Goal: Obtain resource: Download file/media

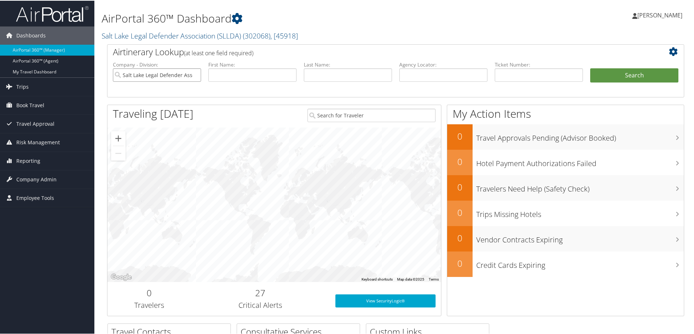
click at [194, 73] on input "Salt Lake Legal Defender Association (SLLDA)" at bounding box center [157, 74] width 88 height 13
click at [422, 71] on input "text" at bounding box center [443, 74] width 88 height 13
paste input "DHMPLR"
type input "DHMPLR"
drag, startPoint x: 646, startPoint y: 73, endPoint x: 630, endPoint y: 76, distance: 16.3
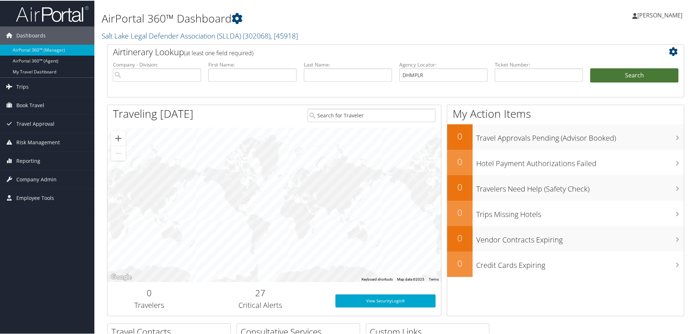
click at [645, 72] on button "Search" at bounding box center [635, 75] width 88 height 15
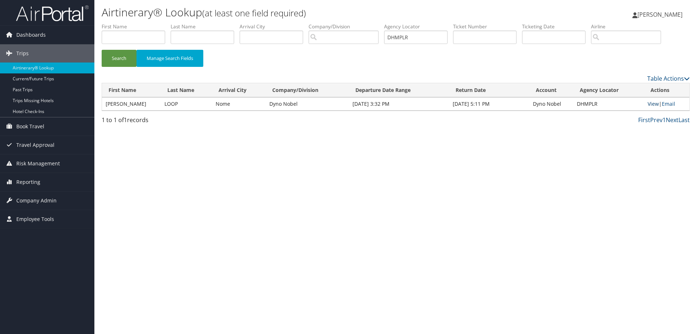
click at [653, 103] on link "View" at bounding box center [653, 103] width 11 height 7
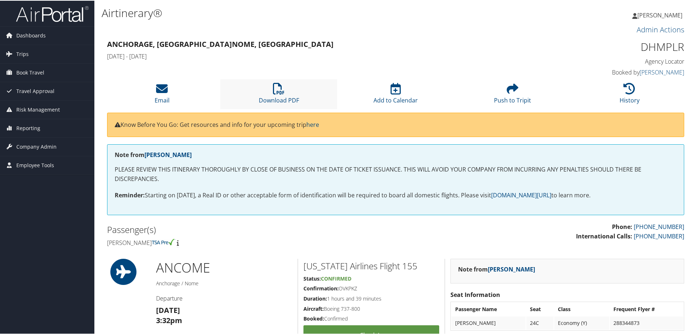
click at [269, 92] on li "Download PDF" at bounding box center [278, 92] width 117 height 29
